Goal: Contribute content: Contribute content

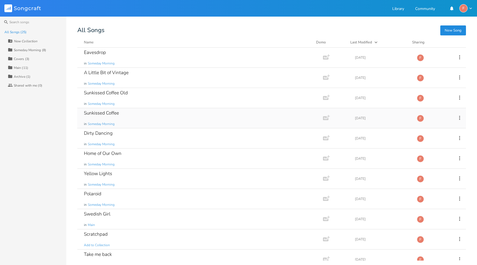
click at [142, 116] on div "Sunkissed Coffee in Someday Morning" at bounding box center [199, 118] width 230 height 20
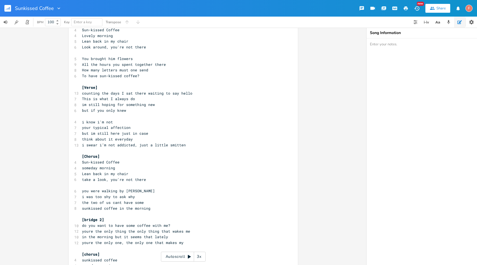
scroll to position [20, 0]
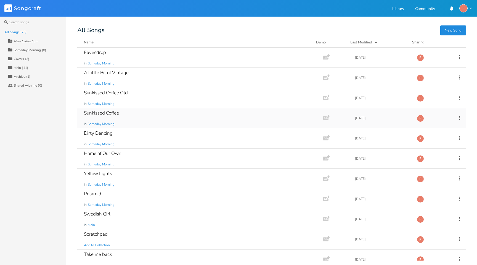
click at [143, 115] on div "Sunkissed Coffee in Someday Morning" at bounding box center [199, 118] width 230 height 20
click at [143, 98] on div "Sunkissed Coffee Old in Someday Morning" at bounding box center [199, 98] width 230 height 20
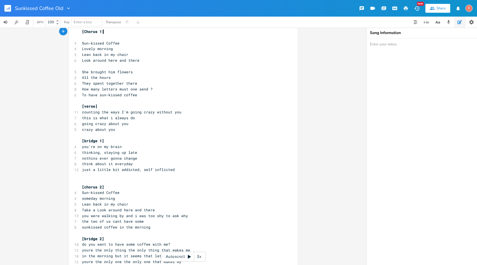
scroll to position [18, 0]
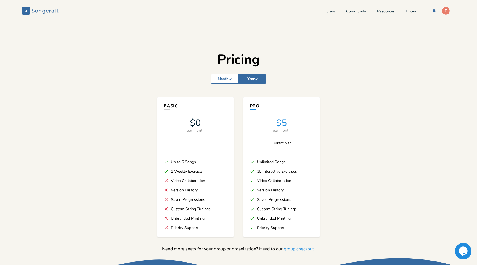
click at [325, 8] on div "Library Community Resources Pricing F" at bounding box center [390, 11] width 132 height 8
click at [325, 10] on link "Library" at bounding box center [330, 11] width 12 height 5
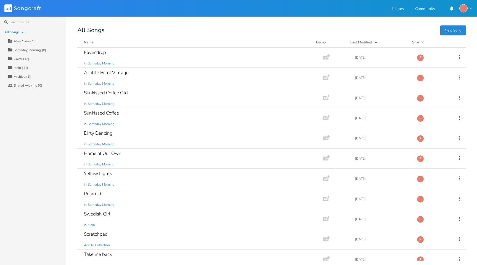
click at [451, 30] on button "New Song" at bounding box center [454, 30] width 26 height 10
click at [26, 49] on div "Someday Morning (8)" at bounding box center [30, 49] width 32 height 3
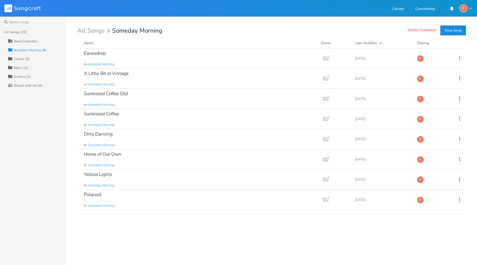
click at [456, 30] on button "New Song" at bounding box center [454, 30] width 26 height 10
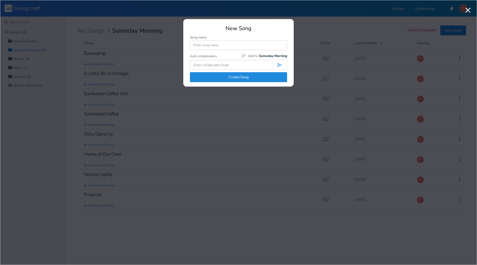
click at [211, 48] on input at bounding box center [238, 45] width 97 height 10
type input "Bees"
click at [230, 79] on button "Create Song" at bounding box center [238, 77] width 97 height 10
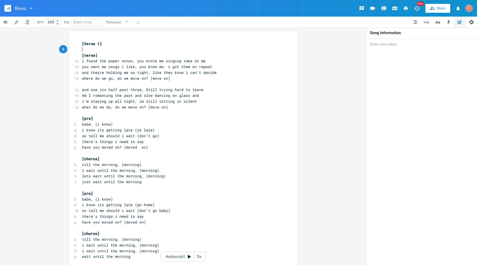
drag, startPoint x: 125, startPoint y: 50, endPoint x: 114, endPoint y: 50, distance: 10.5
click at [114, 50] on pre "​" at bounding box center [180, 50] width 199 height 6
click at [114, 57] on pre "[verse]" at bounding box center [180, 55] width 199 height 6
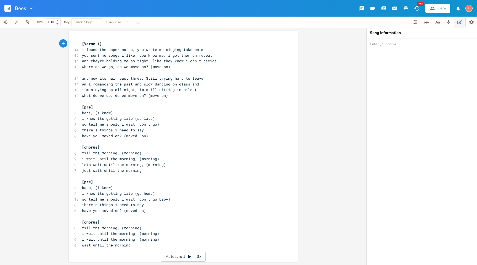
click at [159, 109] on pre "[pre]" at bounding box center [180, 107] width 199 height 6
type textarea "[]"
click at [217, 79] on pre "and now its half past three, Still trying hard to leave" at bounding box center [180, 78] width 199 height 6
click at [212, 69] on pre "where do we go, do we move on? (move on)" at bounding box center [180, 67] width 199 height 6
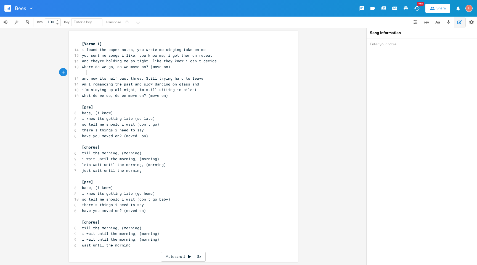
click at [219, 73] on pre at bounding box center [180, 73] width 199 height 6
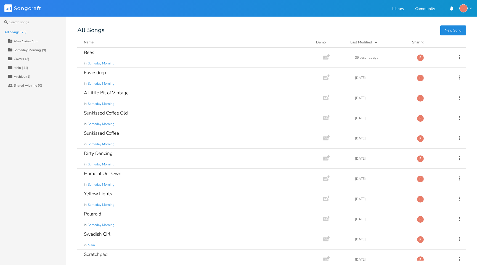
click at [452, 33] on button "New Song" at bounding box center [454, 30] width 26 height 10
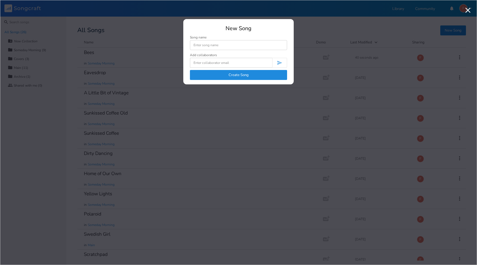
click at [228, 45] on input at bounding box center [238, 45] width 97 height 10
type input "Sam Song 1"
click at [243, 75] on button "Create Song" at bounding box center [238, 75] width 97 height 10
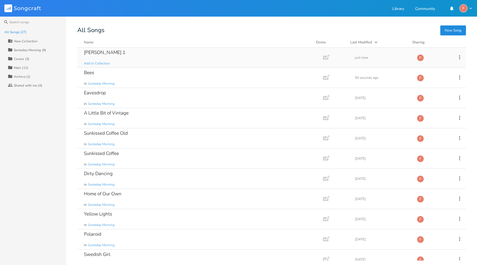
click at [216, 64] on div "Sam Song 1 Add to Collection" at bounding box center [199, 58] width 230 height 20
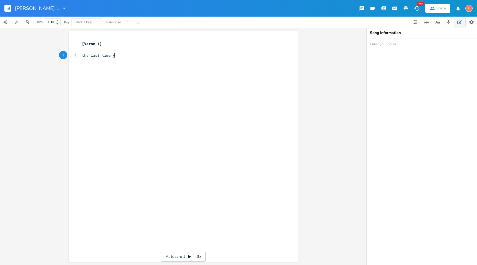
scroll to position [0, 28]
type textarea "the last time you didn't want the day to end"
type textarea "d"
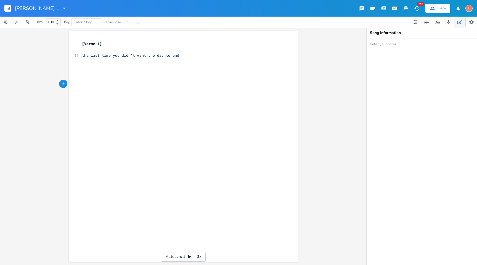
click at [184, 53] on pre "the last time you didn't want the day to end" at bounding box center [180, 55] width 199 height 6
click at [196, 59] on pre "​" at bounding box center [180, 61] width 199 height 6
click at [193, 59] on pre "​" at bounding box center [180, 61] width 199 height 6
click at [190, 52] on pre "​" at bounding box center [180, 50] width 199 height 6
click at [201, 54] on pre "the last time you didn't want the day to end" at bounding box center [180, 55] width 199 height 6
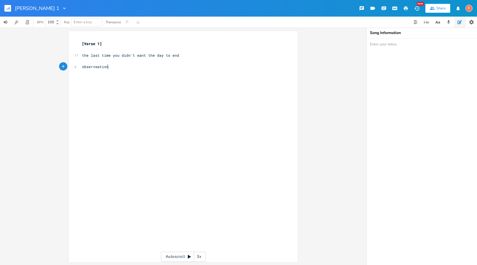
type textarea "observwations"
type textarea "actions surroundings"
click at [98, 73] on span "actions surroundings" at bounding box center [104, 72] width 44 height 5
click at [96, 66] on span "observwations" at bounding box center [96, 66] width 29 height 5
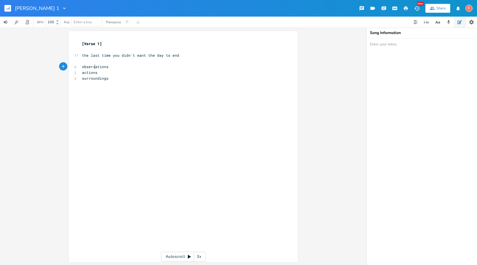
click at [189, 54] on pre "the last time you didn't want the day to end" at bounding box center [180, 55] width 199 height 6
click at [151, 68] on pre "​" at bounding box center [180, 67] width 199 height 6
click at [204, 53] on pre "the last time you didn't want the day to end" at bounding box center [180, 55] width 199 height 6
type textarea ""i dot"
type textarea "tn'"
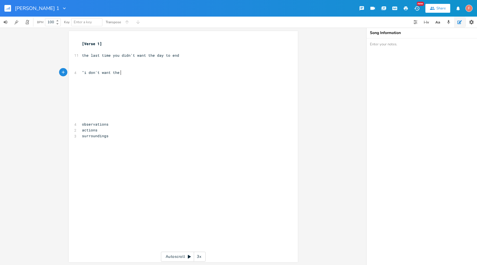
scroll to position [0, 20]
type textarea "n't want the doy t"
type textarea "ay to end""
click at [163, 79] on pre "​" at bounding box center [180, 78] width 199 height 6
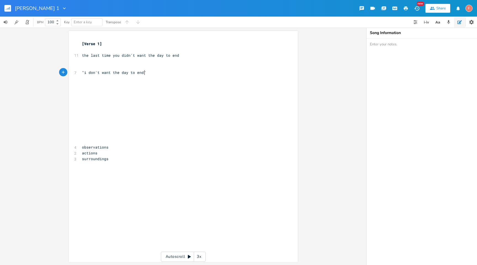
click at [162, 72] on pre ""i don't want the day to end"" at bounding box center [180, 73] width 199 height 6
click at [171, 72] on pre ""i don't want the day to end"" at bounding box center [180, 73] width 199 height 6
type textarea "the clock"
type textarea "is time still running?"
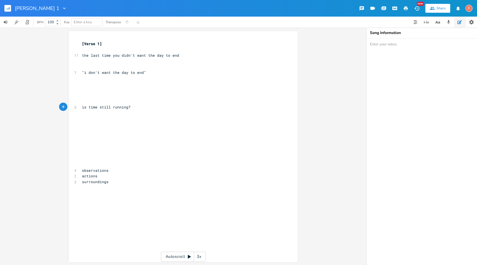
scroll to position [0, 1]
click at [186, 53] on pre "the last time you didn't want the day to end" at bounding box center [180, 55] width 199 height 6
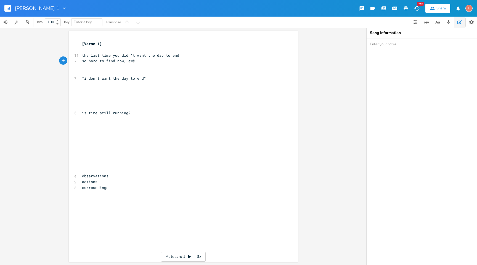
type textarea "so hard to find now, ewer"
type textarea "verybodys in a rush"
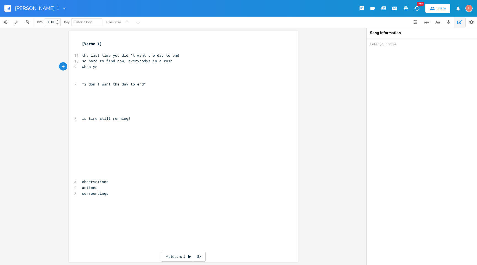
type textarea "when you"
type textarea "im with you i dnt have to think about anythingh el"
type textarea "g le"
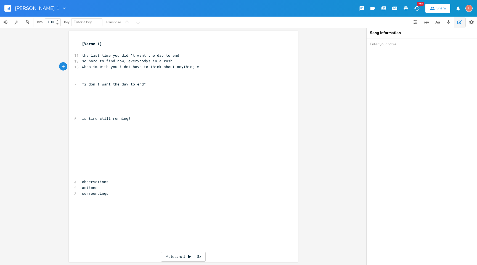
type textarea "else"
click at [112, 66] on span "when im with you i dnt have to think about anything else" at bounding box center [144, 66] width 124 height 5
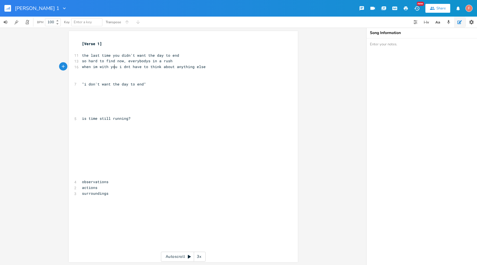
type textarea "you"
click at [112, 66] on span "when im with you i dnt have to think about anything else" at bounding box center [144, 66] width 124 height 5
click at [123, 69] on pre "when im with you i dnt have to think about anything else" at bounding box center [180, 67] width 199 height 6
click at [157, 82] on pre ""i don't want the day to end"" at bounding box center [180, 84] width 199 height 6
click at [167, 84] on pre ""i don't want the day to end"" at bounding box center [180, 84] width 199 height 6
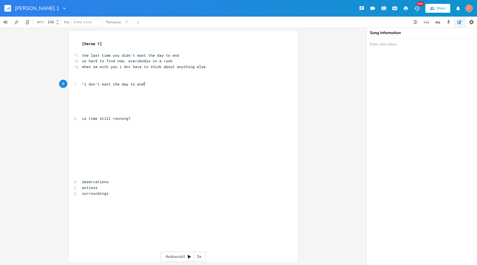
click at [176, 84] on pre ""i don't want the day to end"" at bounding box center [180, 84] width 199 height 6
click at [191, 84] on pre ""i don't want the day to end"" at bounding box center [180, 84] width 199 height 6
click at [203, 84] on pre ""i don't want the day to end"" at bounding box center [180, 84] width 199 height 6
click at [209, 84] on pre ""i don't want the day to end"" at bounding box center [180, 84] width 199 height 6
click at [211, 65] on pre "when im with you i dnt have to think about anything else" at bounding box center [180, 67] width 199 height 6
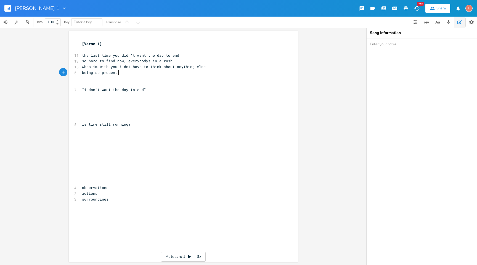
type textarea "being so present un"
type textarea "in the me"
type textarea "oment, forgot about everything else"
click at [156, 133] on pre "​" at bounding box center [180, 130] width 199 height 6
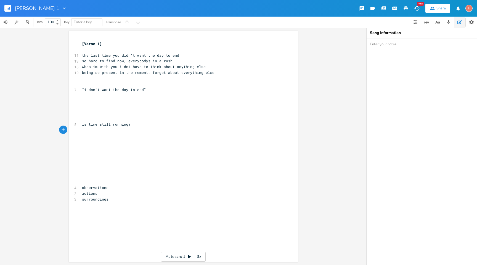
click at [159, 148] on pre "​" at bounding box center [180, 147] width 199 height 6
click at [160, 124] on pre "is time still running?" at bounding box center [180, 124] width 199 height 6
click at [160, 125] on pre "is time still running?" at bounding box center [180, 124] width 199 height 6
click at [163, 128] on pre "​" at bounding box center [180, 130] width 199 height 6
click at [154, 124] on pre "is time still running?" at bounding box center [180, 124] width 199 height 6
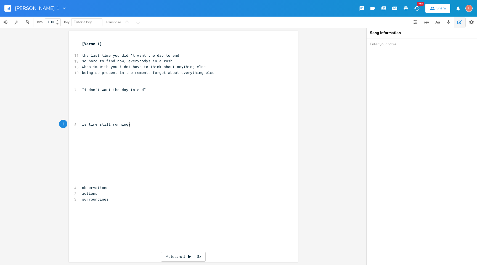
click at [156, 127] on pre "​" at bounding box center [180, 130] width 199 height 6
click at [150, 123] on pre "is time still running?" at bounding box center [180, 124] width 199 height 6
click at [155, 128] on pre "​" at bounding box center [180, 130] width 199 height 6
click at [151, 125] on pre "is time still running?" at bounding box center [180, 124] width 199 height 6
click at [138, 129] on pre "​" at bounding box center [180, 130] width 199 height 6
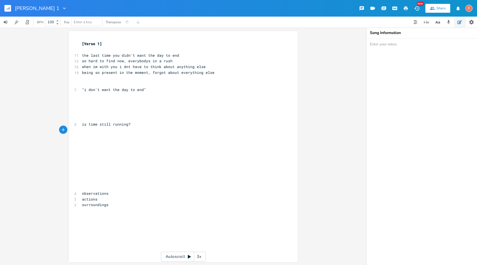
click at [221, 72] on pre "being so present in the moment, forgot about everything else" at bounding box center [180, 73] width 199 height 6
click at [228, 73] on pre "being so present in the moment, forgot about everything else" at bounding box center [180, 73] width 199 height 6
click at [126, 207] on pre "surroundings" at bounding box center [180, 210] width 199 height 6
click at [136, 210] on pre "surroundings" at bounding box center [180, 210] width 199 height 6
click at [134, 202] on pre "actions" at bounding box center [180, 205] width 199 height 6
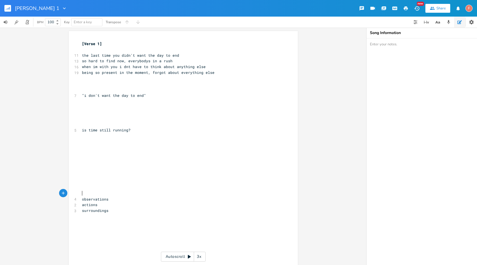
click at [136, 196] on pre "​" at bounding box center [180, 193] width 199 height 6
click at [145, 197] on pre "observations" at bounding box center [180, 199] width 199 height 6
click at [156, 203] on pre "actions" at bounding box center [180, 205] width 199 height 6
click at [167, 210] on pre "surroundings" at bounding box center [180, 210] width 199 height 6
click at [160, 203] on pre "actions" at bounding box center [180, 205] width 199 height 6
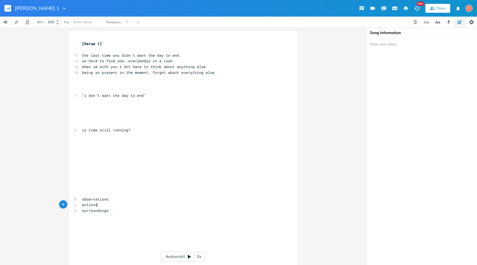
click at [155, 188] on pre "​" at bounding box center [180, 188] width 199 height 6
click at [168, 191] on pre "​" at bounding box center [180, 193] width 199 height 6
click at [177, 197] on pre "observations" at bounding box center [180, 199] width 199 height 6
click at [191, 203] on pre "actions" at bounding box center [180, 205] width 199 height 6
click at [199, 206] on pre "actions" at bounding box center [180, 205] width 199 height 6
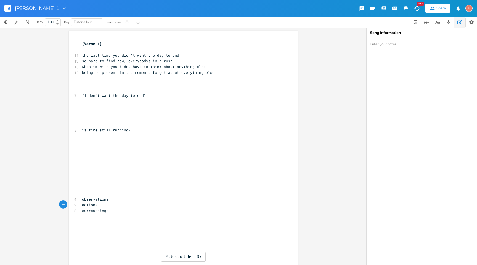
click at [224, 72] on pre "being so present in the moment, forgot about everything else" at bounding box center [180, 73] width 199 height 6
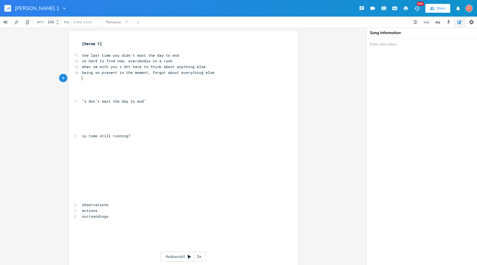
click at [193, 138] on pre "is time still running?" at bounding box center [180, 136] width 199 height 6
type textarea "because i see"
type textarea "the clouds are"
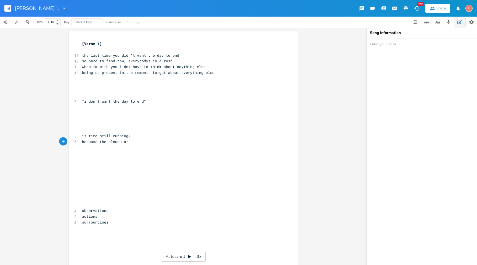
scroll to position [0, 24]
type textarea "nl"
type textarea "slow motion"
click at [112, 140] on span "because the clouds are" at bounding box center [106, 141] width 49 height 5
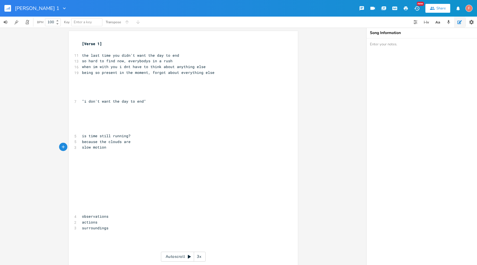
type textarea "clouds"
click at [112, 140] on span "because the clouds are" at bounding box center [106, 141] width 49 height 5
click at [142, 143] on pre "because the clouds are" at bounding box center [180, 142] width 199 height 6
click at [125, 148] on pre "slow motion" at bounding box center [180, 147] width 199 height 6
click at [82, 148] on span "slow motion" at bounding box center [94, 146] width 24 height 5
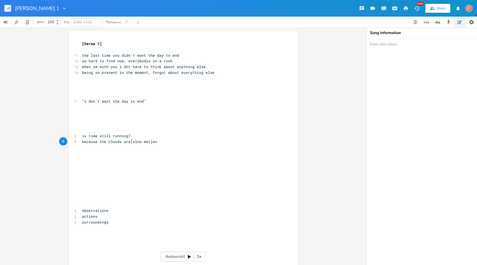
scroll to position [0, 1]
click at [140, 131] on pre "​" at bounding box center [180, 130] width 199 height 6
click at [149, 135] on pre "is time still running?" at bounding box center [180, 136] width 199 height 6
click at [152, 134] on pre "is time still running?" at bounding box center [180, 136] width 199 height 6
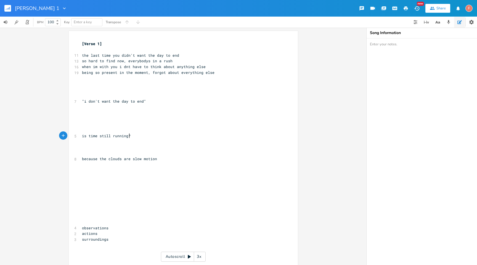
click at [146, 137] on pre "is time still running?" at bounding box center [180, 136] width 199 height 6
click at [148, 141] on pre "​" at bounding box center [180, 142] width 199 height 6
click at [144, 134] on pre "is time still running?" at bounding box center [180, 136] width 199 height 6
click at [182, 111] on pre "​" at bounding box center [180, 113] width 199 height 6
click at [179, 99] on pre ""i don't want the day to end"" at bounding box center [180, 101] width 199 height 6
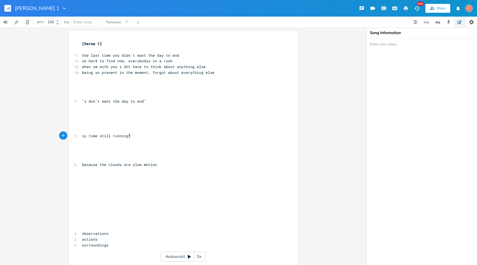
click at [164, 138] on pre "is time still running?" at bounding box center [180, 136] width 199 height 6
click at [161, 143] on pre "​" at bounding box center [180, 142] width 199 height 6
click at [170, 103] on pre ""i don't want the day to end"" at bounding box center [180, 101] width 199 height 6
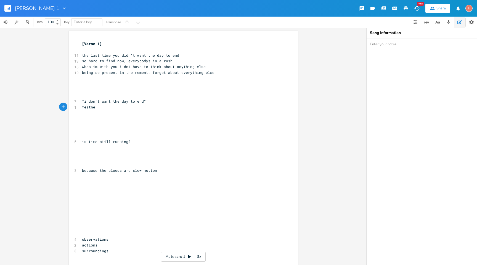
scroll to position [0, 11]
type textarea "feather"
click at [179, 100] on pre ""i don't want the day to end"" at bounding box center [180, 101] width 199 height 6
click at [81, 56] on pre "the last time you didn't want the day to end" at bounding box center [180, 55] width 199 height 6
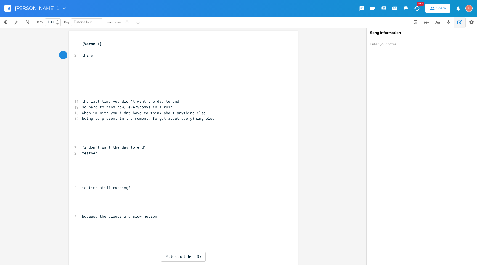
type textarea "thi ch"
type textarea "e character has ben"
type textarea "en searching his whole life to meet someone"
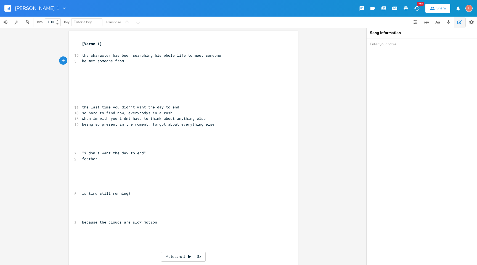
scroll to position [0, 37]
type textarea "he met someone from online, and they went to a picnec"
type textarea "ic. they couldnt fun"
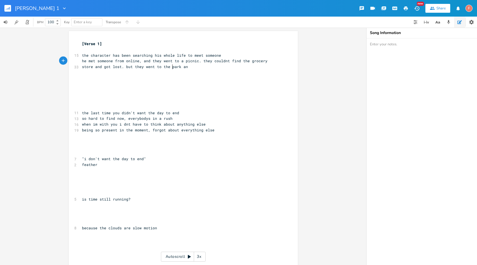
scroll to position [0, 106]
type textarea "ind the grocery store and got lost. but they went to the park and finally had a…"
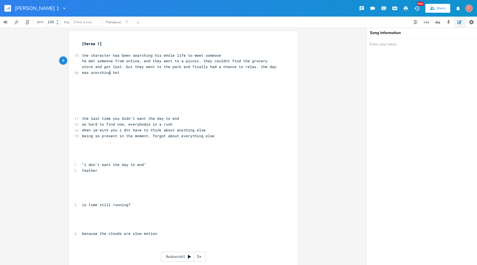
type textarea "day was scorching hot."
type textarea "th"
type textarea "he felt connected to her so much. h"
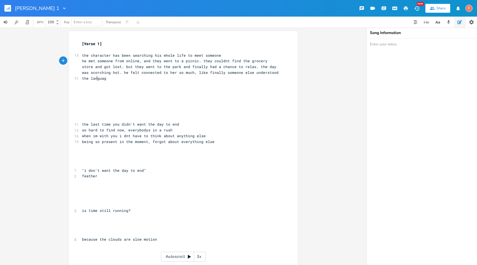
type textarea ", like finally someone else understood the language"
type textarea "foneig"
type textarea "reig"
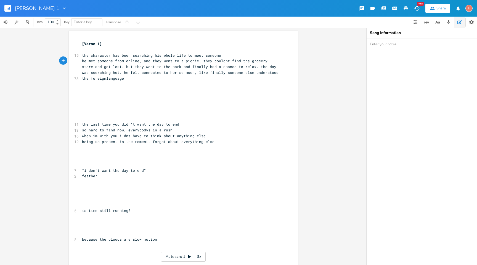
type textarea "reign"
type textarea "ha"
type textarea "e had been speaking i a"
type textarea "n a far away cou"
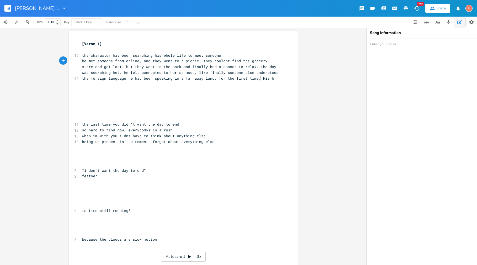
type textarea "land, for the first time. His hea"
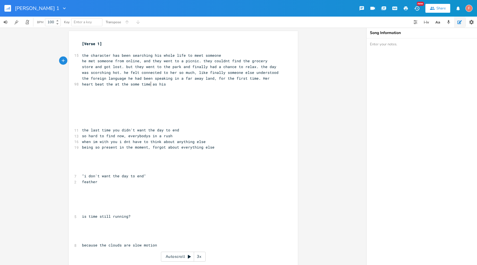
scroll to position [0, 68]
type textarea "er heart beat the at the some time as his."
click at [81, 56] on pre "the character has been searching his whole life to meet someone" at bounding box center [180, 55] width 199 height 6
click at [98, 85] on span "he met someone from online, and they went to a picnic. they couldnt find the gr…" at bounding box center [181, 72] width 199 height 28
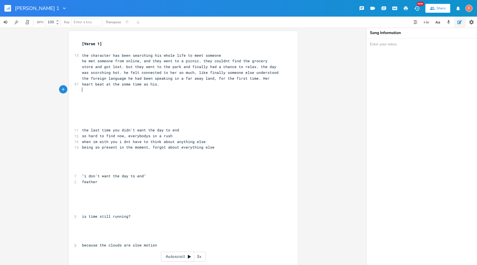
click at [216, 89] on pre "​" at bounding box center [180, 90] width 199 height 6
click at [196, 83] on pre "he met someone from online, and they went to a picnic. they couldnt find the gr…" at bounding box center [180, 72] width 199 height 29
type textarea "he"
type textarea "."
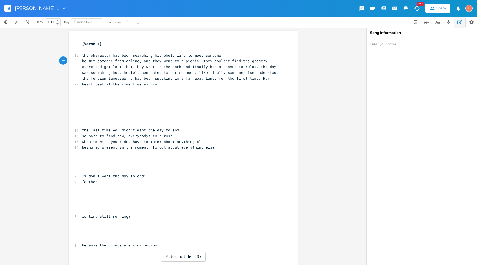
scroll to position [0, 1]
click at [177, 96] on pre "​" at bounding box center [180, 96] width 199 height 6
click at [190, 83] on pre "he met someone from online, and they went to a picnic. they couldnt find the gr…" at bounding box center [180, 72] width 199 height 29
click at [198, 83] on pre "he met someone from online, and they went to a picnic. they couldnt find the gr…" at bounding box center [180, 72] width 199 height 29
click at [204, 99] on pre "​" at bounding box center [180, 101] width 199 height 6
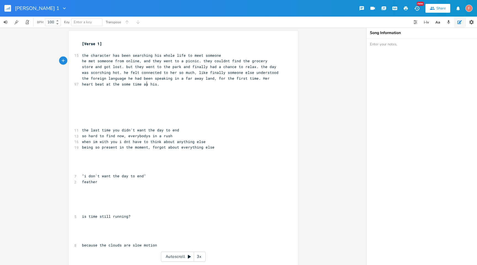
click at [204, 83] on pre "he met someone from online, and they went to a picnic. they couldnt find the gr…" at bounding box center [180, 72] width 199 height 29
type textarea "and th"
type textarea "he didnt want the day te"
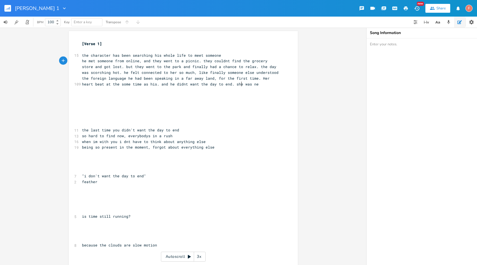
type textarea "o end. she was new"
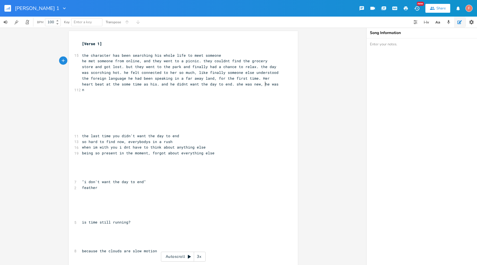
type textarea ", he was now"
type textarea "ew. fina"
type textarea "finally a sense of safety and fresh air. - they went from the park along the cit"
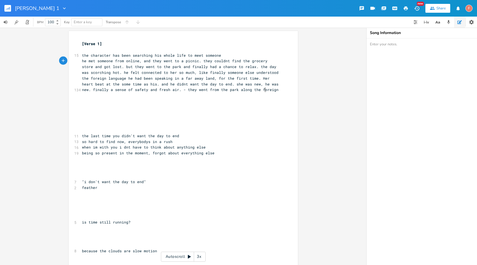
scroll to position [0, 12]
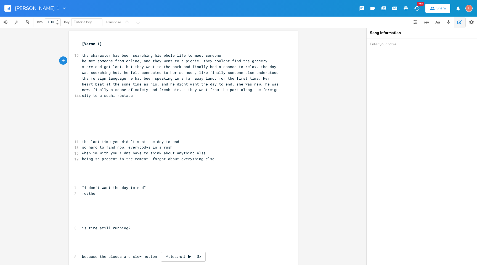
type textarea "foreign city to a sushi restauar"
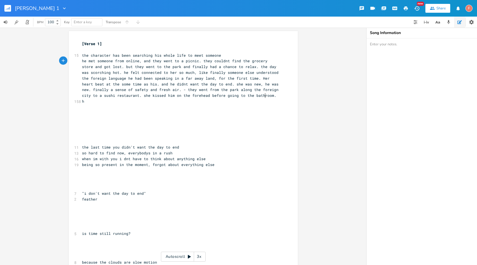
scroll to position [0, 115]
type textarea "rant. she kissed him on the forehead before going to the bathroom. he finally"
type textarea "felt"
click at [201, 107] on pre "​" at bounding box center [180, 107] width 199 height 6
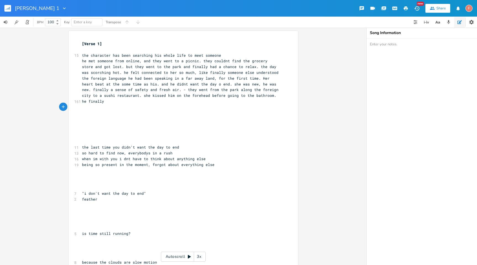
click at [199, 104] on pre "he met someone from online, and they went to a picnic. they couldnt find the gr…" at bounding box center [180, 81] width 199 height 46
type textarea "felt a sense of peace. his st"
type textarea "thoughtnt"
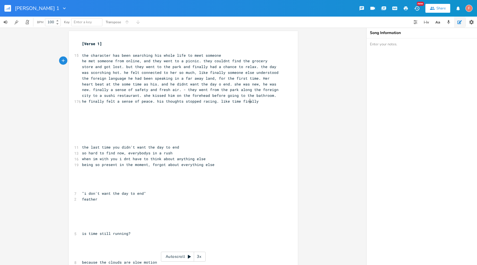
type textarea "s stopped racing. like time finally aw"
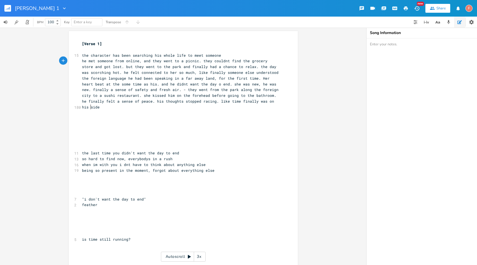
type textarea "was on his side."
click at [146, 202] on pre "feather" at bounding box center [180, 205] width 199 height 6
click at [150, 209] on pre "​" at bounding box center [180, 210] width 199 height 6
click at [142, 121] on div "[Verse 1] ​ 15 the character has been searching his whole life to meet someone …" at bounding box center [180, 219] width 199 height 356
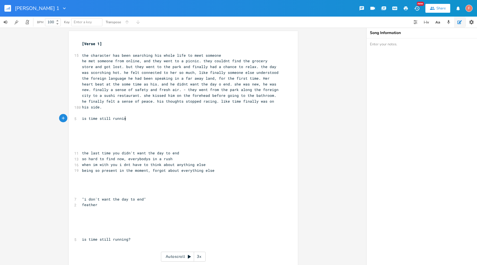
scroll to position [0, 31]
type textarea "is time still running... ?"
click at [170, 119] on pre "is time still running... ?" at bounding box center [180, 118] width 199 height 6
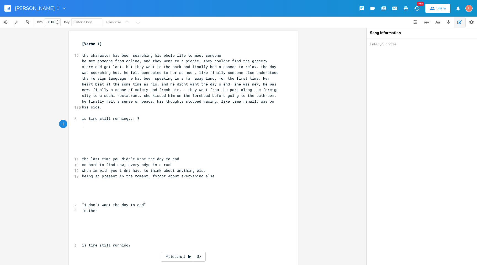
click at [141, 125] on pre "​" at bounding box center [180, 124] width 199 height 6
click at [148, 119] on pre "is time still running... ?" at bounding box center [180, 118] width 199 height 6
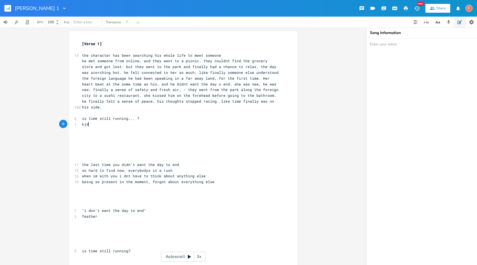
type textarea "kjd"
type textarea "the air feels cldan"
type textarea "ean"
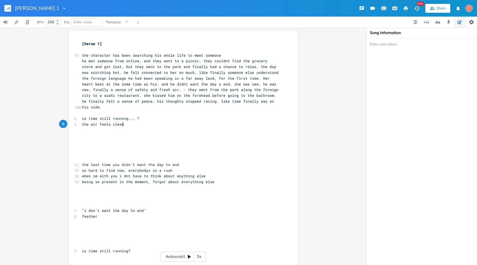
scroll to position [0, 6]
click at [151, 117] on pre "is time still running... ?" at bounding box center [180, 118] width 199 height 6
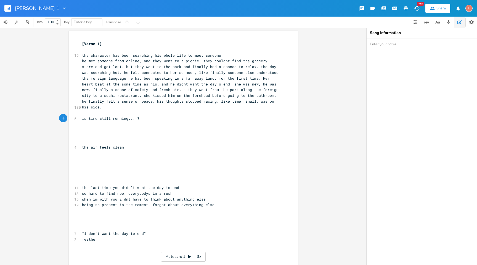
click at [147, 118] on pre "is time still running... ?" at bounding box center [180, 118] width 199 height 6
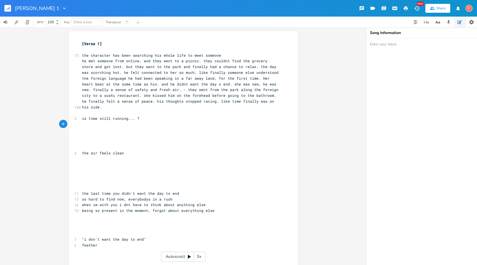
type textarea ";"
type textarea "everybodys"
type textarea "nothinh e"
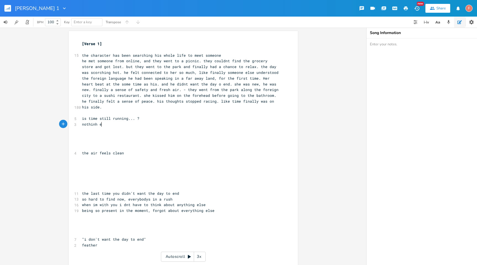
scroll to position [0, 15]
type textarea "g else matters"
click at [161, 121] on pre "is time still running... ?" at bounding box center [180, 118] width 199 height 6
click at [174, 125] on pre "nothing else matters" at bounding box center [180, 124] width 199 height 6
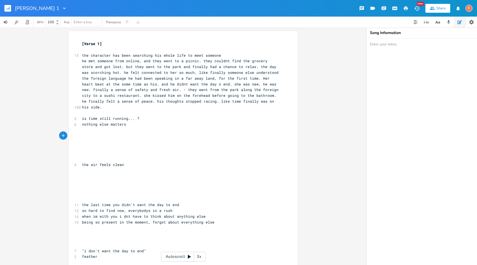
click at [168, 124] on pre "nothing else matters" at bounding box center [180, 124] width 199 height 6
click at [166, 119] on pre "is time still running... ?" at bounding box center [180, 118] width 199 height 6
click at [175, 127] on pre "nothing else matters" at bounding box center [180, 124] width 199 height 6
type textarea ";"
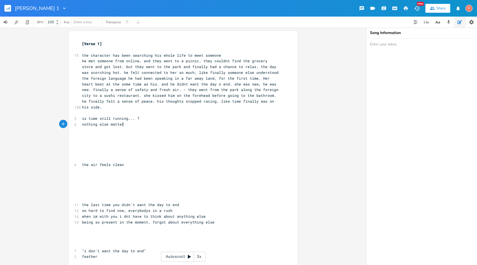
type textarea "s"
click at [164, 117] on pre "is time still running... ?" at bounding box center [180, 118] width 199 height 6
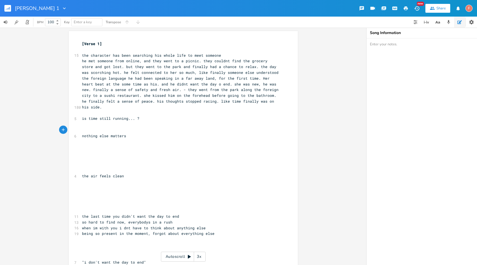
click at [160, 119] on pre "is time still running... ?" at bounding box center [180, 118] width 199 height 6
click at [163, 127] on pre "​" at bounding box center [180, 124] width 199 height 6
click at [160, 119] on pre "is time still running... ?" at bounding box center [180, 118] width 199 height 6
click at [161, 123] on pre "​" at bounding box center [180, 124] width 199 height 6
type textarea "i"
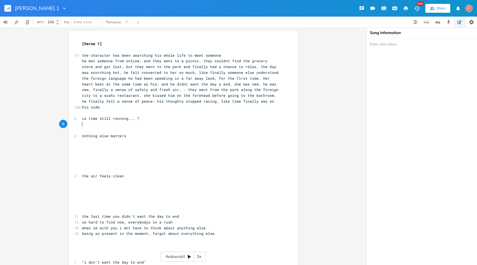
scroll to position [0, 1]
click at [148, 114] on pre "​" at bounding box center [180, 113] width 199 height 6
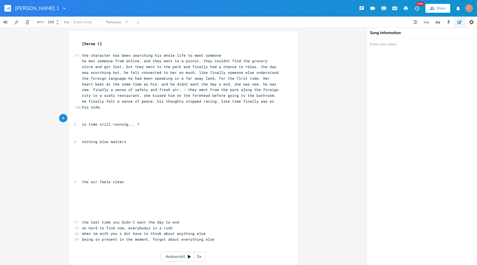
click at [167, 127] on pre "​" at bounding box center [180, 130] width 199 height 6
click at [127, 129] on pre "​" at bounding box center [180, 130] width 199 height 6
type textarea "m"
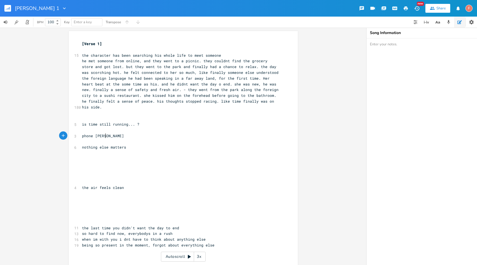
scroll to position [0, 23]
type textarea "phone buzzing"
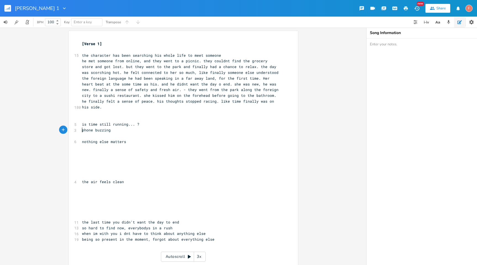
scroll to position [0, 4]
type textarea "bu"
type textarea "e"
click at [101, 137] on pre "​" at bounding box center [180, 136] width 199 height 6
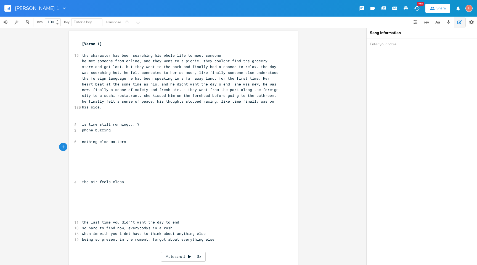
click at [159, 146] on pre "​" at bounding box center [180, 147] width 199 height 6
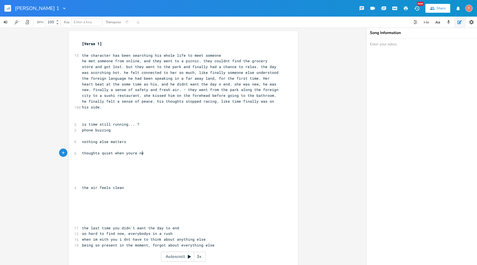
type textarea "thoughts quiet when youre near"
click at [148, 129] on pre "phone buzzing" at bounding box center [180, 130] width 199 height 6
click at [82, 130] on span "phone buzzing" at bounding box center [96, 129] width 29 height 5
click at [185, 142] on pre "nothing else matters" at bounding box center [180, 142] width 199 height 6
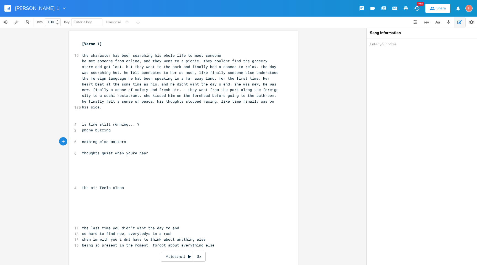
click at [83, 130] on span "phone buzzing" at bounding box center [96, 129] width 29 height 5
type textarea "s"
type textarea "m"
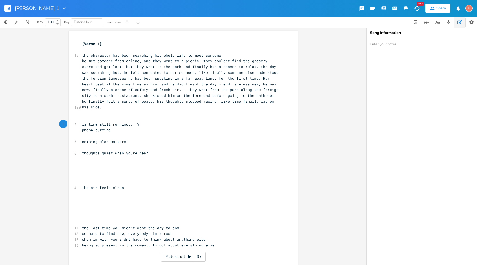
click at [143, 124] on pre "is time still running... ?" at bounding box center [180, 124] width 199 height 6
click at [82, 130] on span "phone buzzing" at bounding box center [96, 129] width 29 height 5
click at [81, 131] on pre "phone buzzing" at bounding box center [180, 130] width 199 height 6
click at [81, 123] on pre "is time still running... ?" at bounding box center [180, 124] width 199 height 6
click at [81, 130] on pre "phone buzzing" at bounding box center [180, 130] width 199 height 6
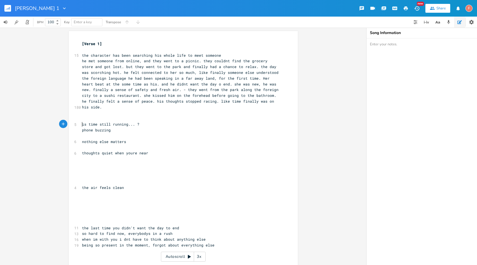
click at [81, 124] on pre "is time still running... ?" at bounding box center [180, 124] width 199 height 6
click at [82, 132] on span "phone buzzing" at bounding box center [96, 129] width 29 height 5
click at [82, 122] on span "is time still running... ?" at bounding box center [110, 124] width 57 height 5
click at [82, 128] on span "phone buzzing" at bounding box center [96, 129] width 29 height 5
click at [81, 130] on pre "phone buzzing" at bounding box center [180, 130] width 199 height 6
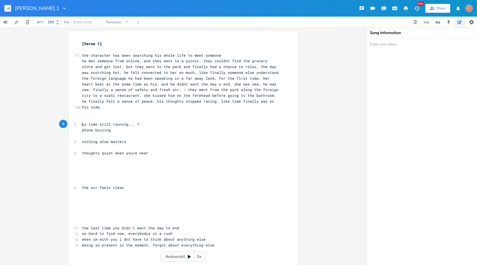
click at [81, 125] on pre "is time still running... ?" at bounding box center [180, 124] width 199 height 6
click at [81, 130] on pre "phone buzzing" at bounding box center [180, 130] width 199 height 6
click at [84, 119] on pre "​" at bounding box center [180, 118] width 199 height 6
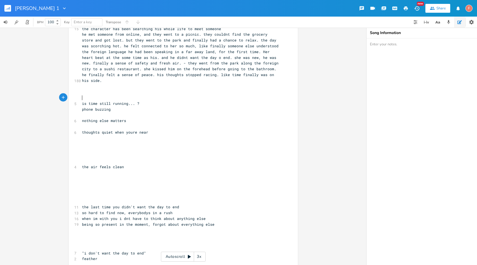
scroll to position [23, 0]
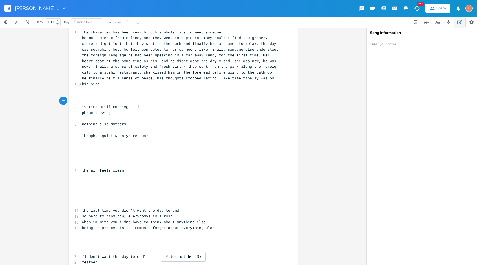
click at [98, 103] on pre "​" at bounding box center [180, 101] width 199 height 6
type textarea "catching a glimpse of each other"
click at [149, 106] on pre "is time still running... ?" at bounding box center [180, 107] width 199 height 6
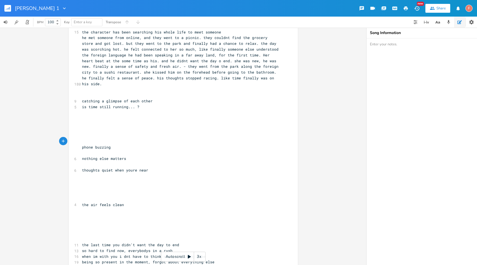
click at [157, 111] on pre "​" at bounding box center [180, 113] width 199 height 6
click at [153, 104] on pre "is time still running... ?" at bounding box center [180, 107] width 199 height 6
click at [160, 106] on pre "is time still running... ?" at bounding box center [180, 107] width 199 height 6
click at [163, 109] on pre "is time still running... ?" at bounding box center [180, 107] width 199 height 6
click at [158, 112] on pre "​" at bounding box center [180, 113] width 199 height 6
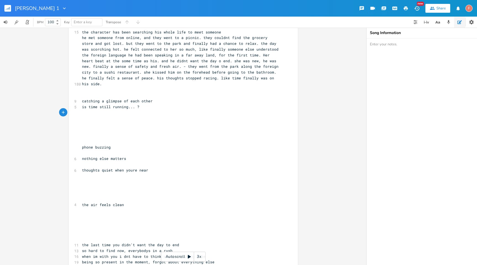
click at [155, 108] on pre "is time still running... ?" at bounding box center [180, 107] width 199 height 6
click at [159, 100] on pre "catching a glimpse of each other" at bounding box center [180, 101] width 199 height 6
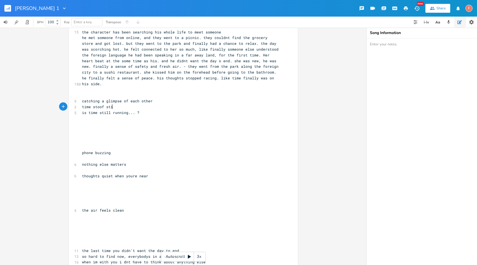
type textarea "time stoof stil"
type textarea "di"
type textarea "still"
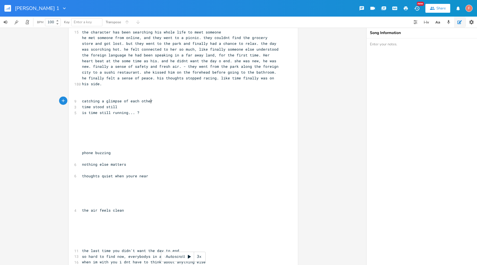
click at [161, 102] on pre "catching a glimpse of each other" at bounding box center [180, 101] width 199 height 6
click at [173, 106] on pre "time stood still" at bounding box center [180, 107] width 199 height 6
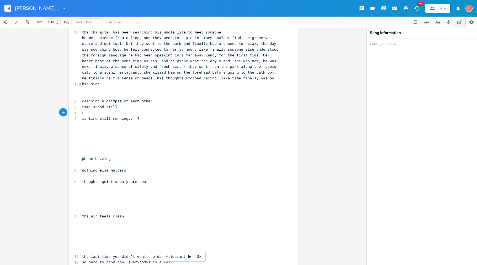
type textarea "ma"
type textarea "en waiting for their buss"
click at [186, 120] on pre "is time still running... ?" at bounding box center [180, 118] width 199 height 6
click at [165, 107] on pre "time stood still" at bounding box center [180, 107] width 199 height 6
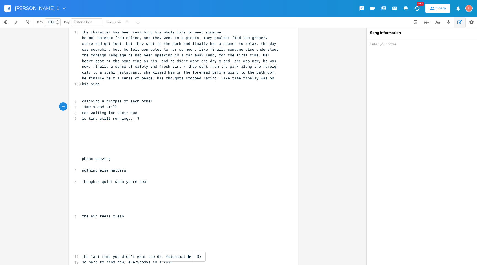
click at [178, 113] on pre "men waiting for their bus" at bounding box center [180, 113] width 199 height 6
click at [186, 120] on pre "is time still running... ?" at bounding box center [180, 118] width 199 height 6
click at [180, 116] on pre "is time still running... ?" at bounding box center [180, 118] width 199 height 6
type textarea "catching a glimpse of each other time stood still"
drag, startPoint x: 162, startPoint y: 104, endPoint x: 44, endPoint y: 100, distance: 118.3
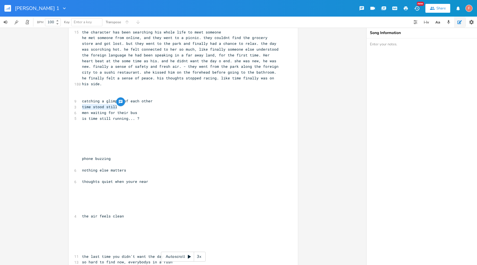
click at [43, 103] on div "catching a glimpse of each other time stood still x [Verse 1] ​ 15 the characte…" at bounding box center [183, 146] width 367 height 237
click at [165, 110] on pre "men waiting for their bus" at bounding box center [180, 113] width 199 height 6
type textarea "time stood still"
drag, startPoint x: 167, startPoint y: 106, endPoint x: 72, endPoint y: 109, distance: 95.9
click at [72, 109] on div "time stood still x [Verse 1] ​ 15 the character has been searching his whole li…" at bounding box center [183, 258] width 229 height 500
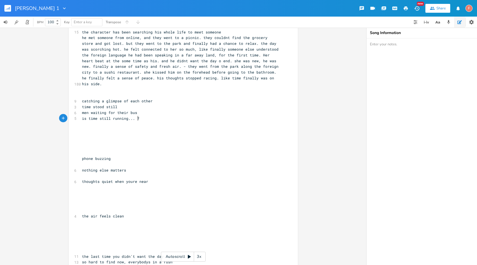
click at [160, 116] on pre "is time still running... ?" at bounding box center [180, 118] width 199 height 6
click at [186, 111] on pre "men waiting for their bus" at bounding box center [180, 113] width 199 height 6
click at [194, 123] on pre "​" at bounding box center [180, 124] width 199 height 6
click at [202, 105] on pre "time stood still" at bounding box center [180, 107] width 199 height 6
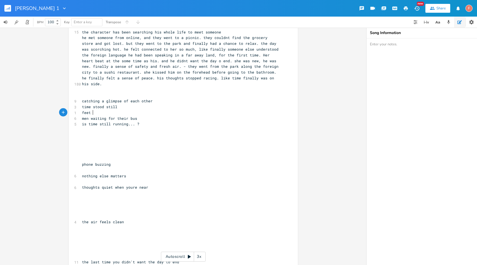
type textarea "feet df"
type textarea "yf"
type textarea "f"
type textarea "feels so heavy stuck"
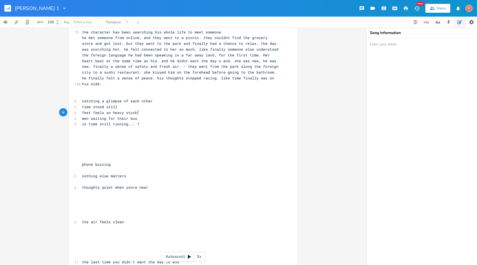
scroll to position [0, 1]
type textarea "t"
type textarea "whe"
type textarea "n the trees stop sa"
type textarea "wayfing"
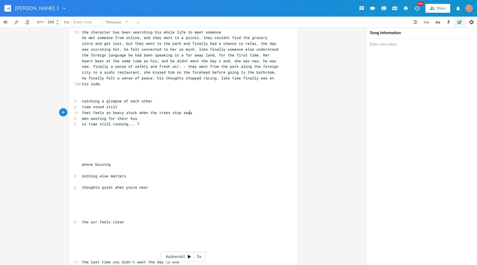
type textarea "ing"
click at [153, 106] on pre "time stood still" at bounding box center [180, 107] width 199 height 6
click at [154, 100] on pre "catching a glimpse of each other" at bounding box center [180, 101] width 199 height 6
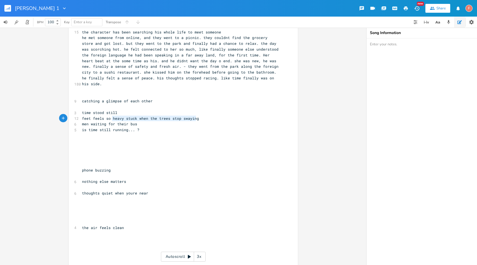
type textarea "m"
type textarea "feet feels so heavy stuck when the trees stop swaying"
drag, startPoint x: 213, startPoint y: 118, endPoint x: 68, endPoint y: 120, distance: 144.8
click at [69, 120] on div "feet feels so heavy stuck when the trees stop swaying x [Verse 1] ​ 15 the char…" at bounding box center [183, 264] width 229 height 512
click at [171, 99] on pre "catching a glimpse of each other" at bounding box center [180, 101] width 199 height 6
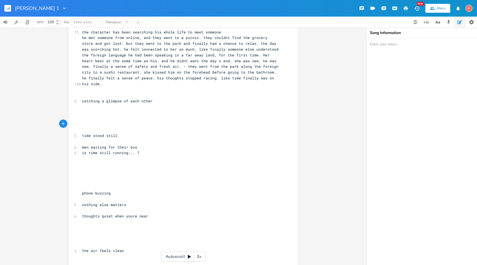
click at [175, 104] on pre "catching a glimpse of each other" at bounding box center [180, 101] width 199 height 6
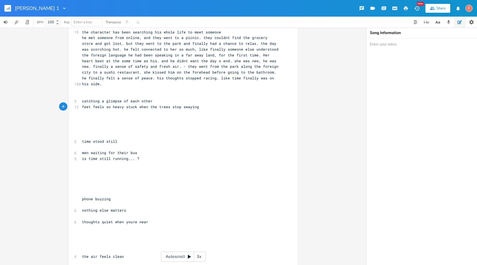
click at [136, 108] on span "feet feels so heavy stuck when the trees stop swaying" at bounding box center [140, 106] width 117 height 5
click at [213, 109] on pre "feet feels so heavy stuck when the trees stop swaying" at bounding box center [180, 107] width 199 height 6
click at [206, 107] on pre "feet feels so heavy stuck when the trees stop swaying" at bounding box center [180, 107] width 199 height 6
click at [128, 109] on span "feet feels so heavy stuck when the trees stop swaying" at bounding box center [140, 106] width 117 height 5
type textarea "stuck"
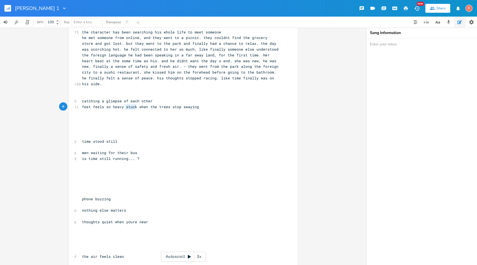
click at [128, 109] on span "feet feels so heavy stuck when the trees stop swaying" at bounding box center [140, 106] width 117 height 5
click at [109, 106] on span "feet feels so heavy stuck when the trees stop swaying" at bounding box center [140, 106] width 117 height 5
type textarea "feet feels so heavy stuck"
drag, startPoint x: 136, startPoint y: 107, endPoint x: 66, endPoint y: 109, distance: 70.2
click at [66, 109] on div "feet feels so heavy stuck x [Verse 1] ​ 15 the character has been searching his…" at bounding box center [183, 146] width 367 height 237
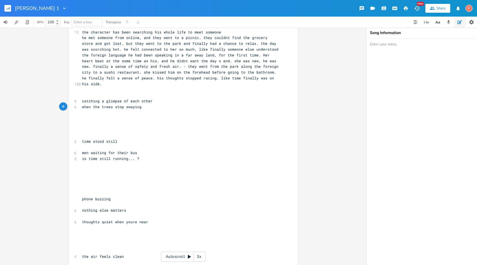
click at [180, 107] on pre "when the trees stop swaying" at bounding box center [180, 107] width 199 height 6
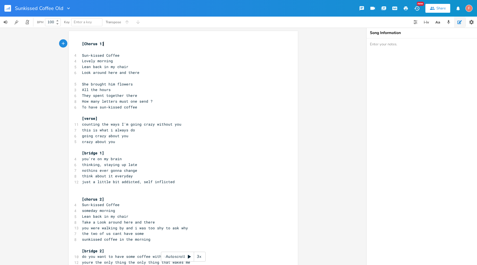
scroll to position [18, 0]
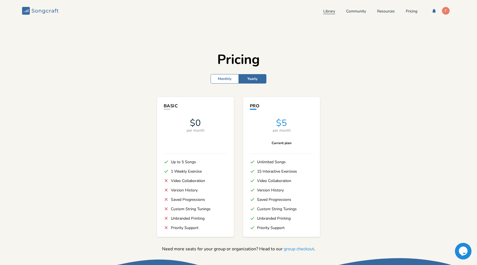
click at [324, 12] on link "Library" at bounding box center [330, 11] width 12 height 5
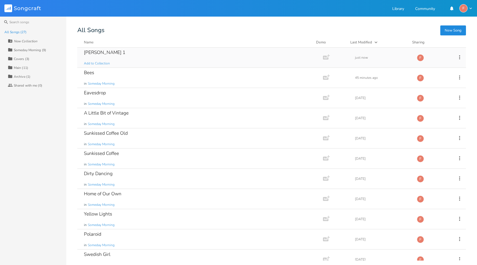
click at [121, 55] on div "Sam Song 1 Add to Collection" at bounding box center [199, 58] width 230 height 20
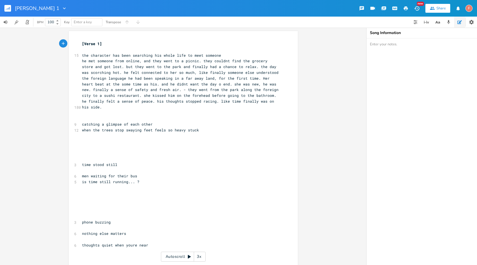
click at [172, 154] on pre "​" at bounding box center [180, 153] width 199 height 6
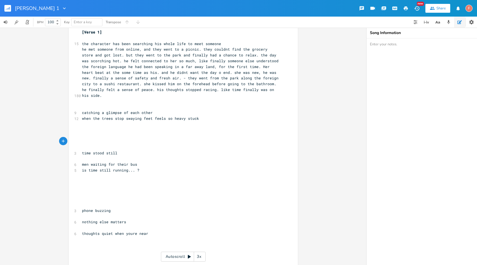
scroll to position [12, 0]
click at [219, 117] on pre "when the trees stop swaying feet feels so heavy stuck" at bounding box center [180, 118] width 199 height 6
click at [145, 118] on span "when the trees stop swaying feet feels so heavy stuck" at bounding box center [140, 117] width 117 height 5
type textarea "my feet"
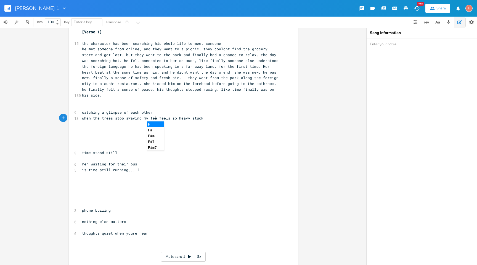
scroll to position [0, 12]
click at [220, 119] on pre "when the trees stop swaying my feet feels so heavy stuck" at bounding box center [180, 118] width 199 height 6
type textarea "so heavy stuck"
drag, startPoint x: 171, startPoint y: 118, endPoint x: 207, endPoint y: 119, distance: 35.4
click at [207, 119] on pre "when the trees stop swaying my feet feels so heavy stuck" at bounding box center [180, 118] width 199 height 6
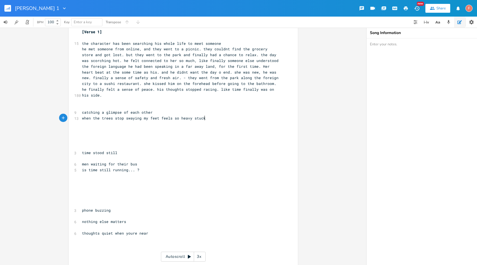
click at [212, 119] on pre "when the trees stop swaying my feet feels so heavy stuck" at bounding box center [180, 118] width 199 height 6
click at [158, 119] on span "when the trees stop swaying my feet feels so heavy stuck" at bounding box center [144, 117] width 124 height 5
click at [172, 109] on pre "​" at bounding box center [180, 107] width 199 height 6
click at [182, 112] on pre "catching a glimpse of each other" at bounding box center [180, 112] width 199 height 6
click at [219, 121] on pre "​" at bounding box center [180, 124] width 199 height 6
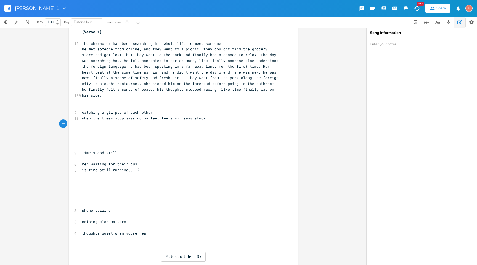
click at [217, 117] on pre "when the trees stop swaying my feet feels so heavy stuck" at bounding box center [180, 118] width 199 height 6
click at [138, 119] on span "when the trees stop swaying my feet feels so heavy stuck" at bounding box center [144, 117] width 124 height 5
click at [165, 111] on pre "catching a glimpse of each other" at bounding box center [180, 112] width 199 height 6
click at [192, 113] on pre "catching a glimpse of each other" at bounding box center [180, 112] width 199 height 6
type textarea "feels so heavy stuck"
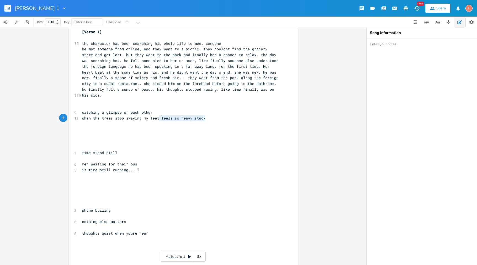
drag, startPoint x: 158, startPoint y: 119, endPoint x: 215, endPoint y: 119, distance: 56.4
click at [215, 119] on pre "when the trees stop swaying my feet feels so heavy stuck" at bounding box center [180, 118] width 199 height 6
type textarea "fc"
type textarea "ree"
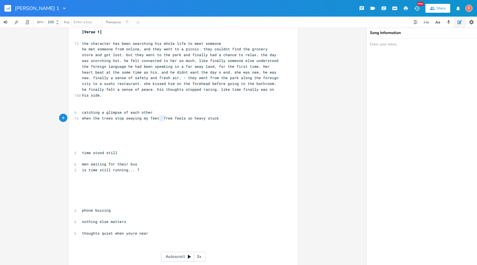
type textarea "free feels so heavy stuck"
drag, startPoint x: 157, startPoint y: 117, endPoint x: 233, endPoint y: 117, distance: 76.3
click at [233, 117] on pre "when the trees stop swaying my feet free feels so heavy stuck" at bounding box center [180, 118] width 199 height 6
type textarea "free feels so heavy stuck"
click at [156, 117] on span "when the trees stop swaying my feet free feels so heavy stuck" at bounding box center [150, 117] width 137 height 5
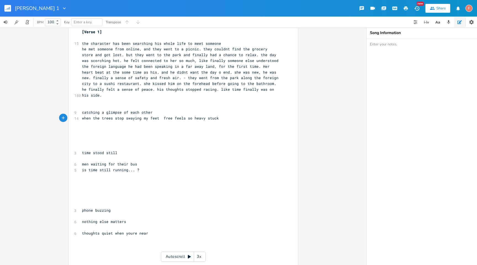
scroll to position [0, 1]
type textarea "fet"
type textarea "lt free."
click at [158, 114] on pre "catching a glimpse of each other" at bounding box center [180, 112] width 199 height 6
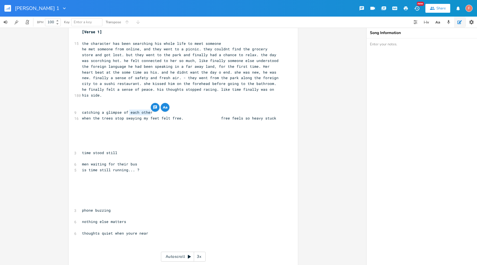
drag, startPoint x: 128, startPoint y: 112, endPoint x: 171, endPoint y: 110, distance: 43.4
click at [171, 110] on pre "catching a glimpse of each other" at bounding box center [180, 112] width 199 height 6
type textarea "you"
click at [86, 118] on span "when the trees stop swaying my feet felt free. free feels so heavy stuck" at bounding box center [179, 117] width 195 height 5
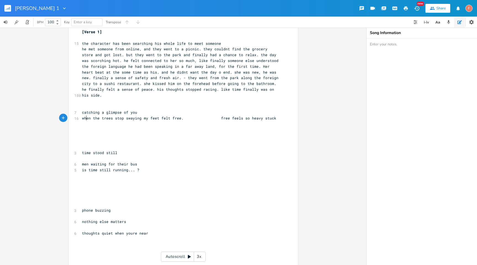
click at [86, 118] on span "when the trees stop swaying my feet felt free. free feels so heavy stuck" at bounding box center [179, 117] width 195 height 5
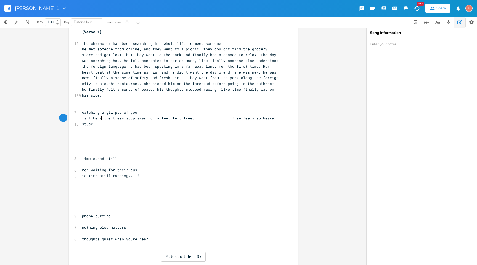
type textarea "is like wh"
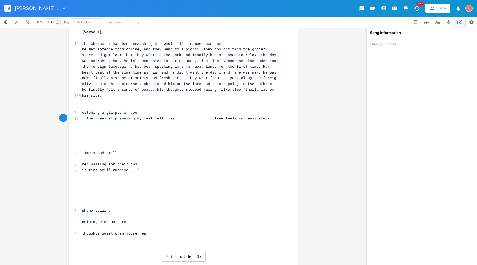
type textarea "when"
click at [142, 125] on pre "​" at bounding box center [180, 124] width 199 height 6
click at [151, 111] on pre "catching a glimpse of you" at bounding box center [180, 112] width 199 height 6
click at [163, 113] on pre "catching a glimpse of you" at bounding box center [180, 112] width 199 height 6
click at [263, 113] on pre "catching a glimpse of you" at bounding box center [180, 112] width 199 height 6
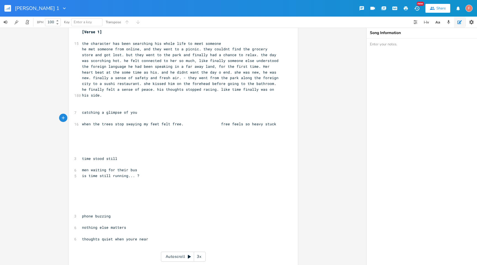
click at [161, 118] on pre "​" at bounding box center [180, 118] width 199 height 6
type textarea "im stuck in that moment like"
type textarea ","
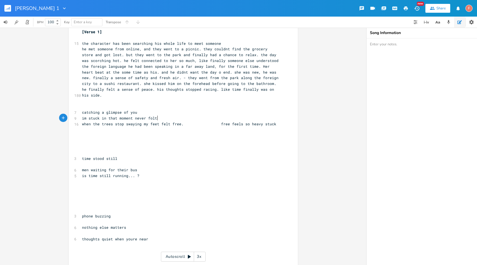
type textarea "never folt s"
type textarea "elt so new"
click at [177, 120] on pre "im stuck in that moment never felt so new" at bounding box center [180, 118] width 199 height 6
click at [152, 111] on pre "catching a glimpse of you" at bounding box center [180, 112] width 199 height 6
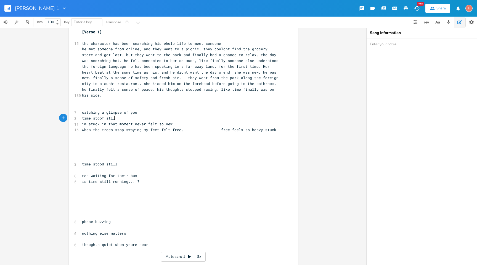
type textarea "time stoof still"
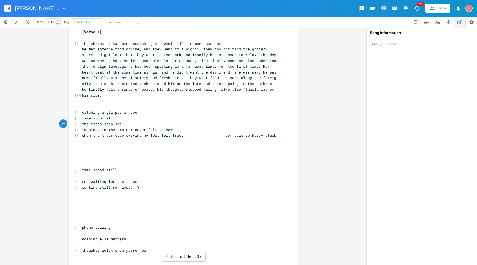
type textarea "the trees stop swan"
type textarea "yiung"
type textarea "ng"
type textarea "im"
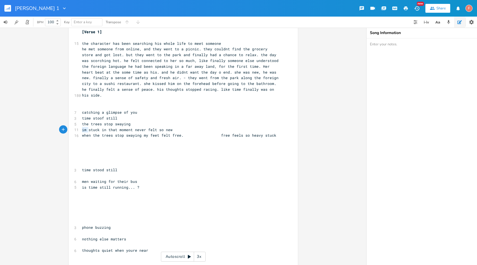
drag, startPoint x: 87, startPoint y: 129, endPoint x: 75, endPoint y: 129, distance: 11.9
click at [81, 129] on div "11 im stuck in that moment never felt so new" at bounding box center [180, 130] width 199 height 6
click at [135, 124] on pre "the trees stop swaying" at bounding box center [180, 124] width 199 height 6
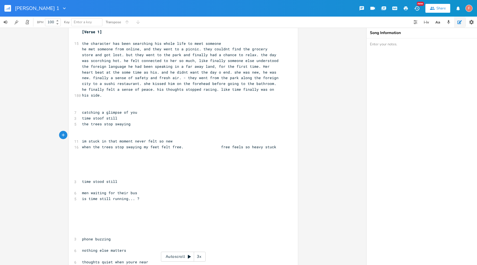
click at [145, 129] on pre "​" at bounding box center [180, 130] width 199 height 6
type textarea "my feet"
click at [101, 117] on span "time stoof still" at bounding box center [99, 117] width 35 height 5
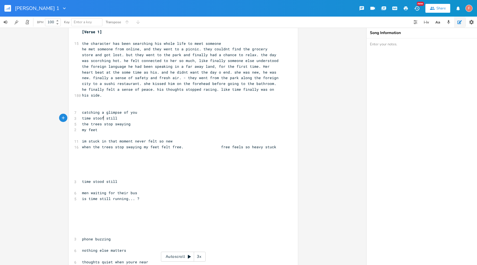
type textarea "d"
click at [109, 130] on pre "my feet" at bounding box center [180, 130] width 199 height 6
type textarea "c"
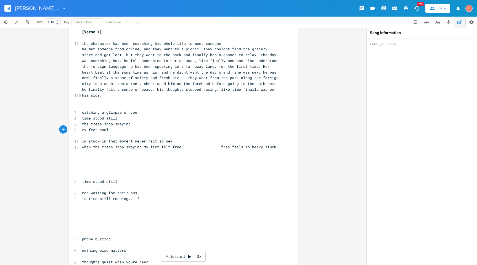
scroll to position [0, 10]
type textarea "could"
type textarea "nt stop p"
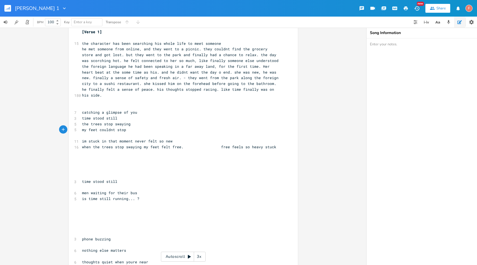
scroll to position [0, 14]
click at [188, 104] on pre "​" at bounding box center [180, 107] width 199 height 6
click at [160, 128] on pre "my feet couldnt stop" at bounding box center [180, 130] width 199 height 6
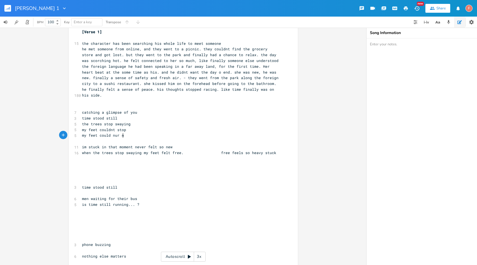
type textarea "my feet could nur n"
type textarea "run a mile"
click at [151, 105] on pre "​" at bounding box center [180, 107] width 199 height 6
click at [147, 97] on pre "he met someone from online, and they went to a picnic. they couldnt find the gr…" at bounding box center [180, 72] width 199 height 52
